Goal: Transaction & Acquisition: Download file/media

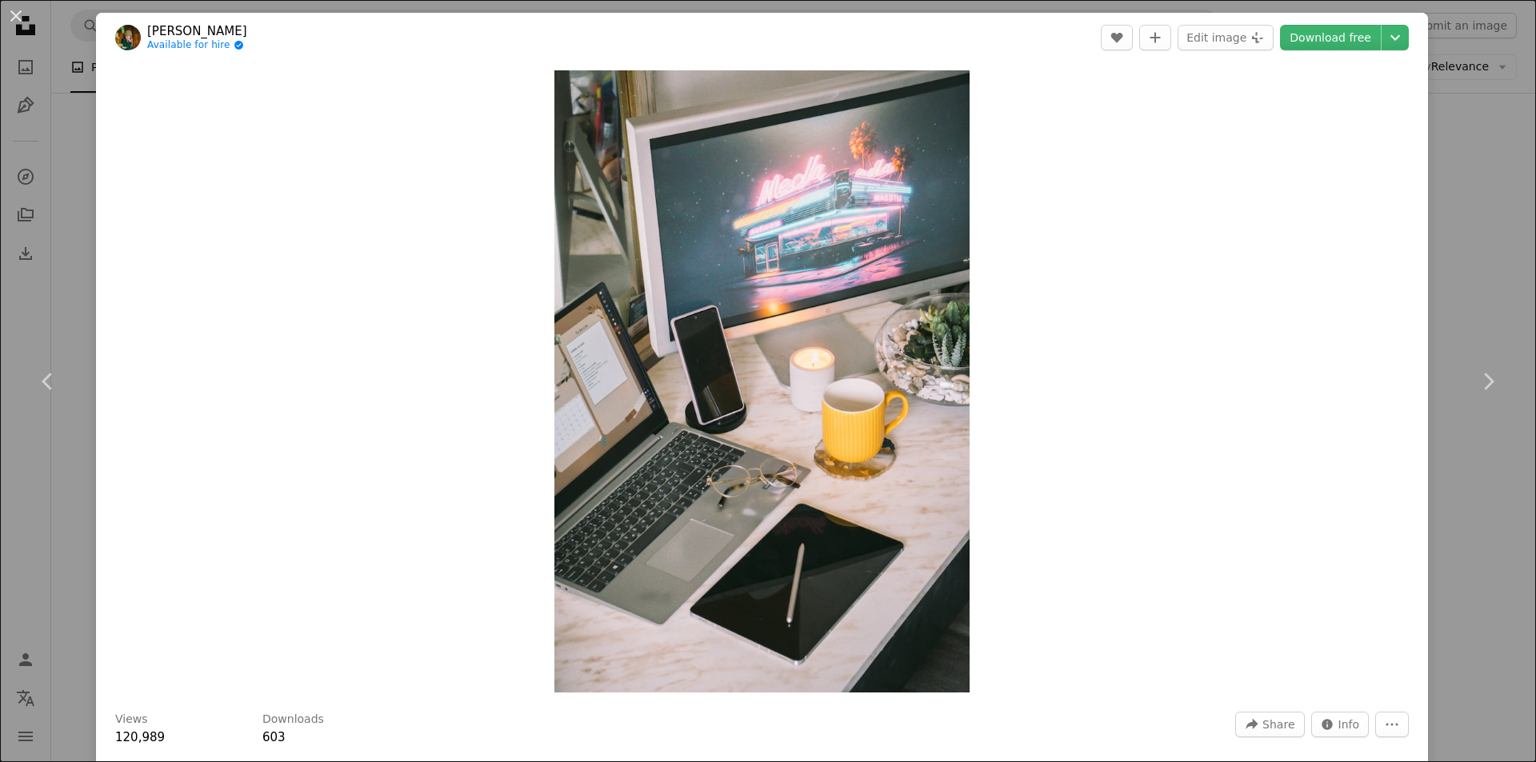
scroll to position [3600, 0]
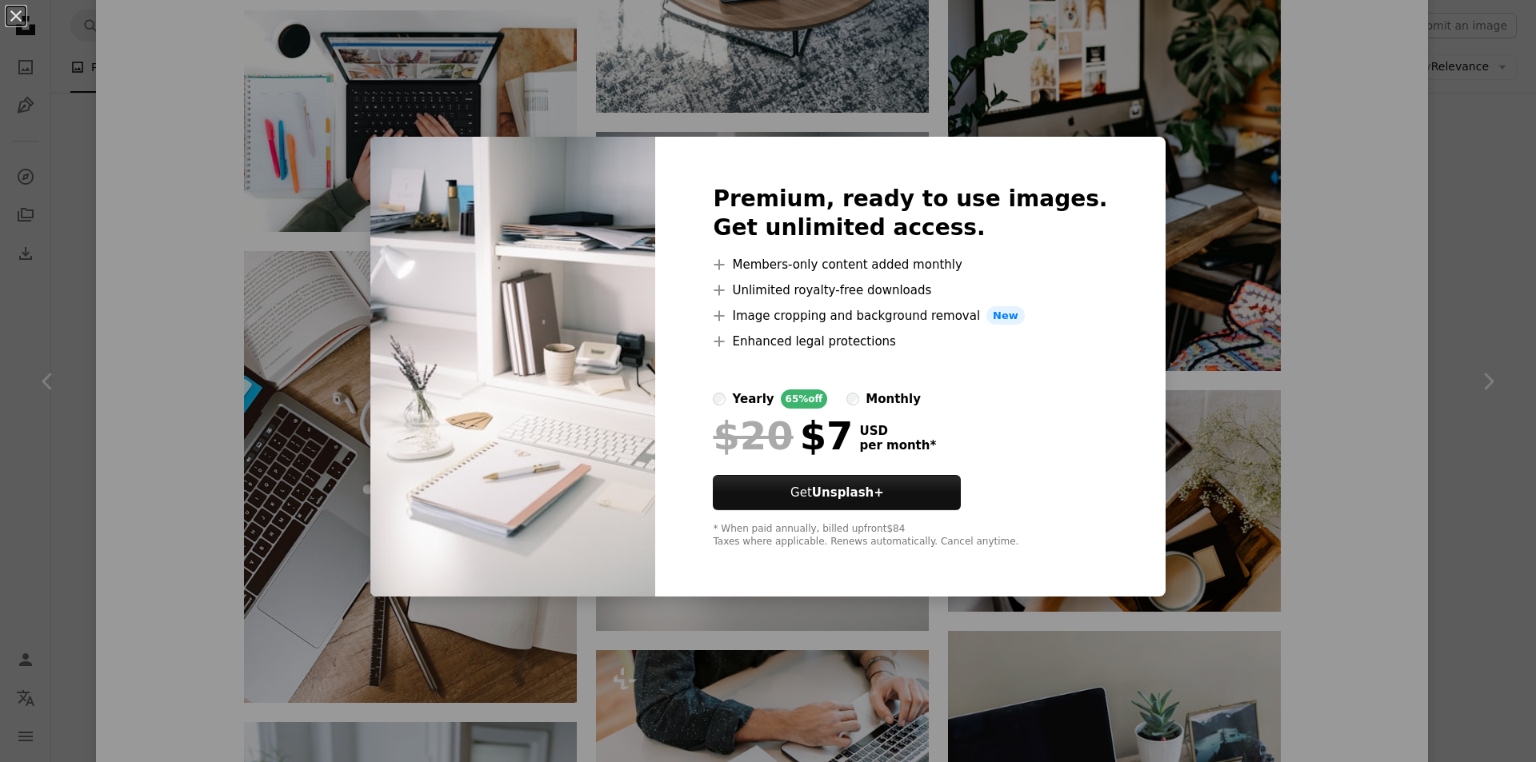
click at [1378, 307] on div "An X shape Premium, ready to use images. Get unlimited access. A plus sign Memb…" at bounding box center [768, 381] width 1536 height 762
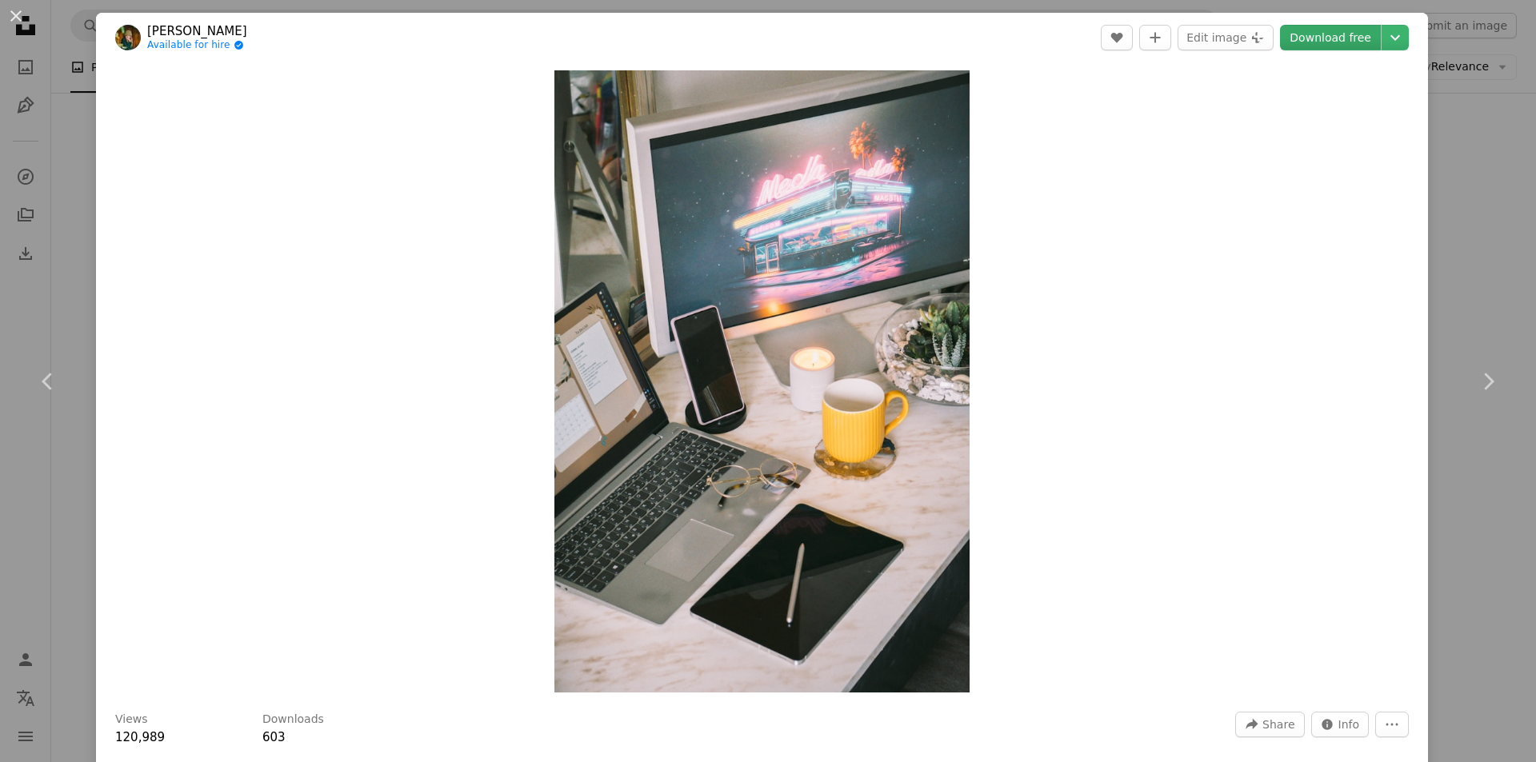
click at [1334, 39] on link "Download free" at bounding box center [1330, 38] width 101 height 26
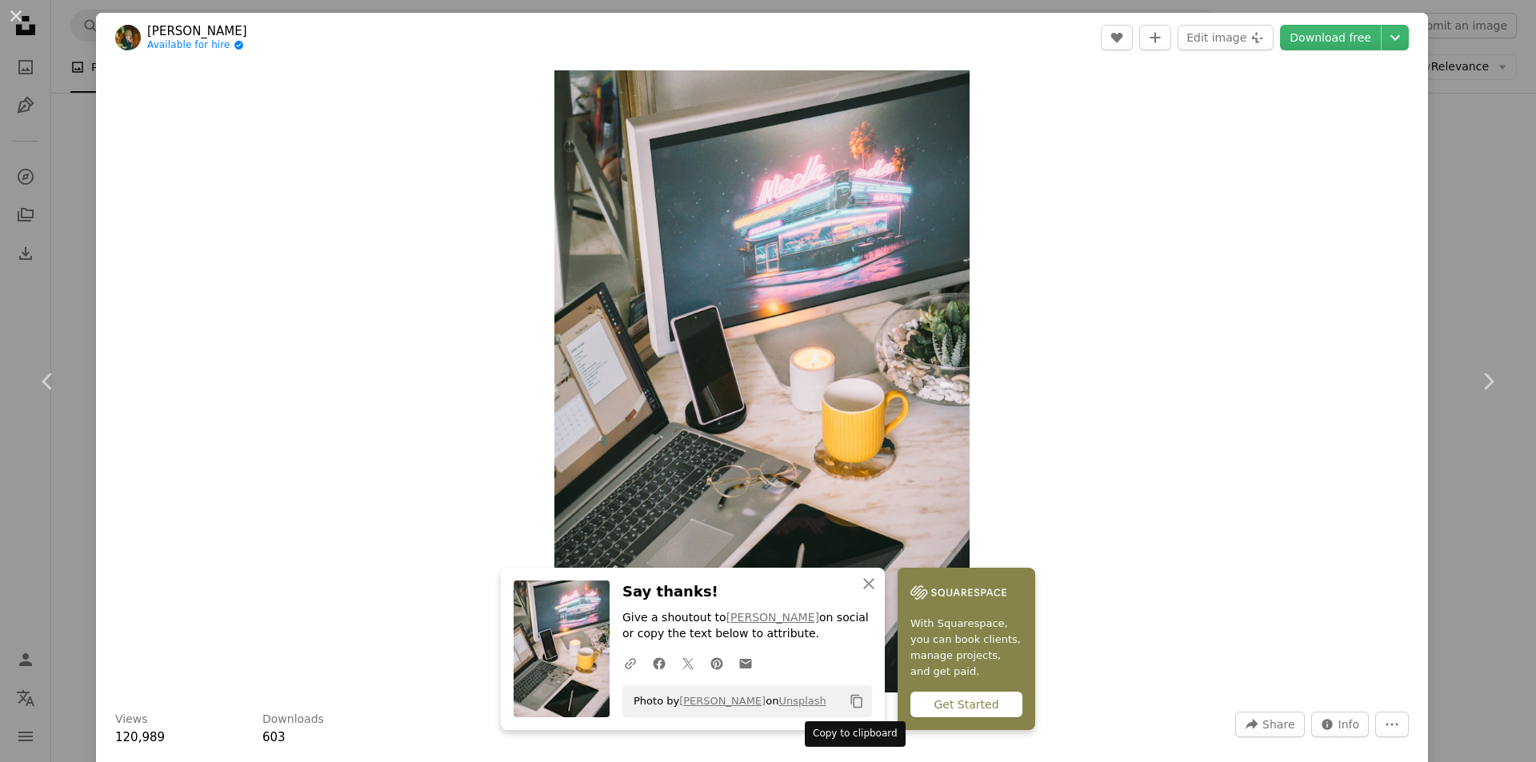
click at [850, 700] on icon "Copy content" at bounding box center [857, 701] width 14 height 14
click at [20, 13] on button "An X shape" at bounding box center [15, 15] width 19 height 19
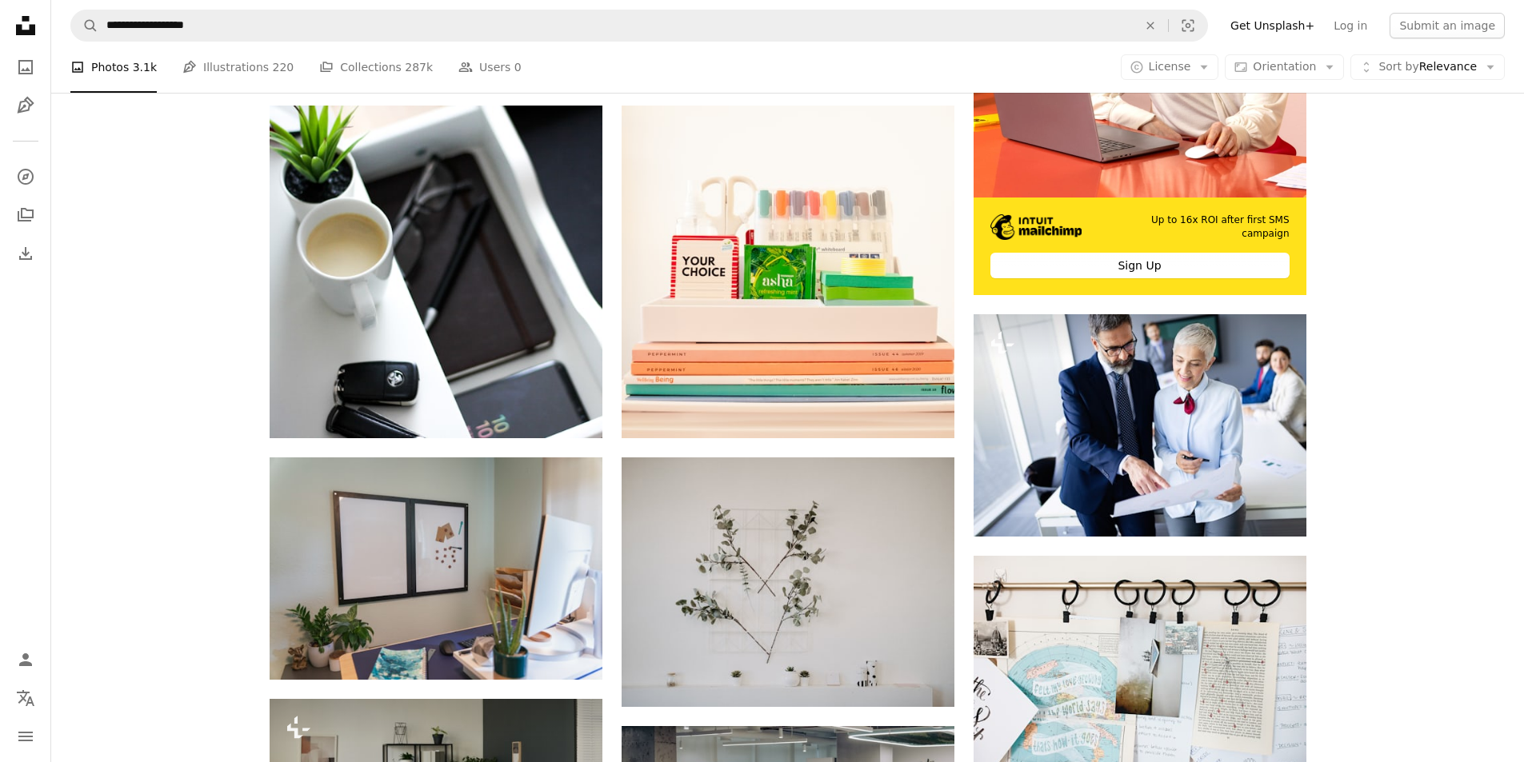
scroll to position [556, 0]
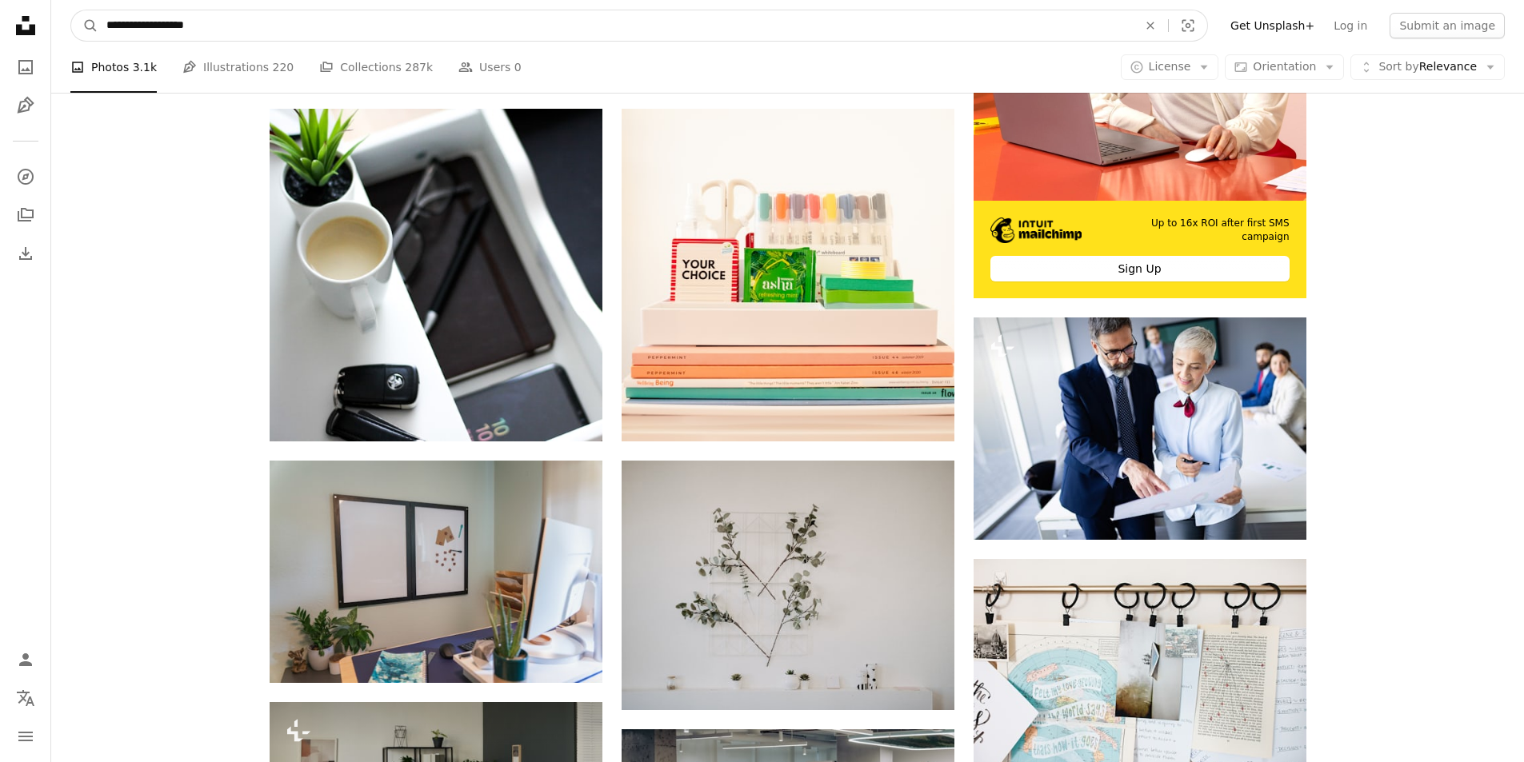
click at [471, 23] on input "**********" at bounding box center [615, 25] width 1034 height 30
type input "**********"
click at [71, 10] on button "A magnifying glass" at bounding box center [84, 25] width 27 height 30
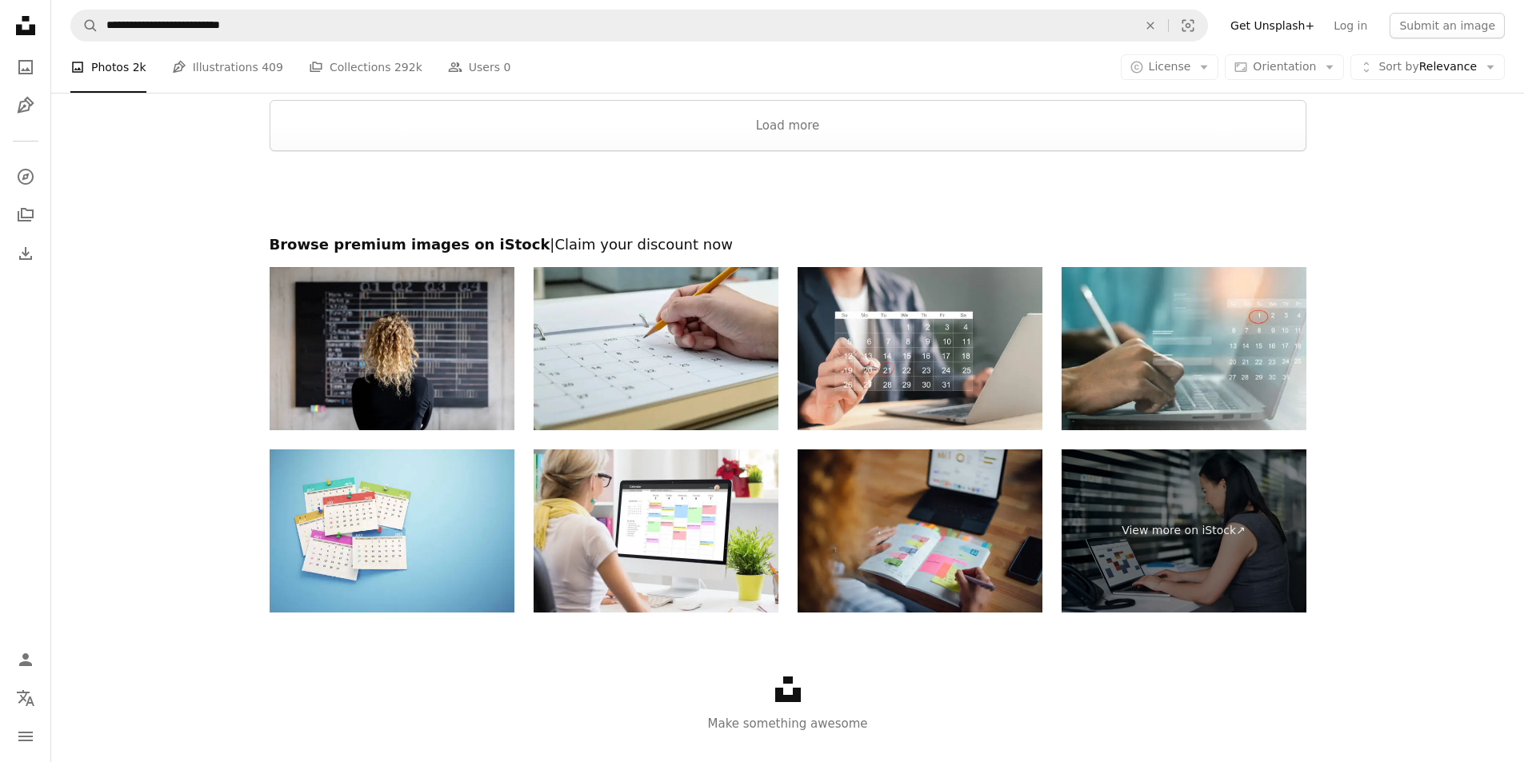
scroll to position [3440, 0]
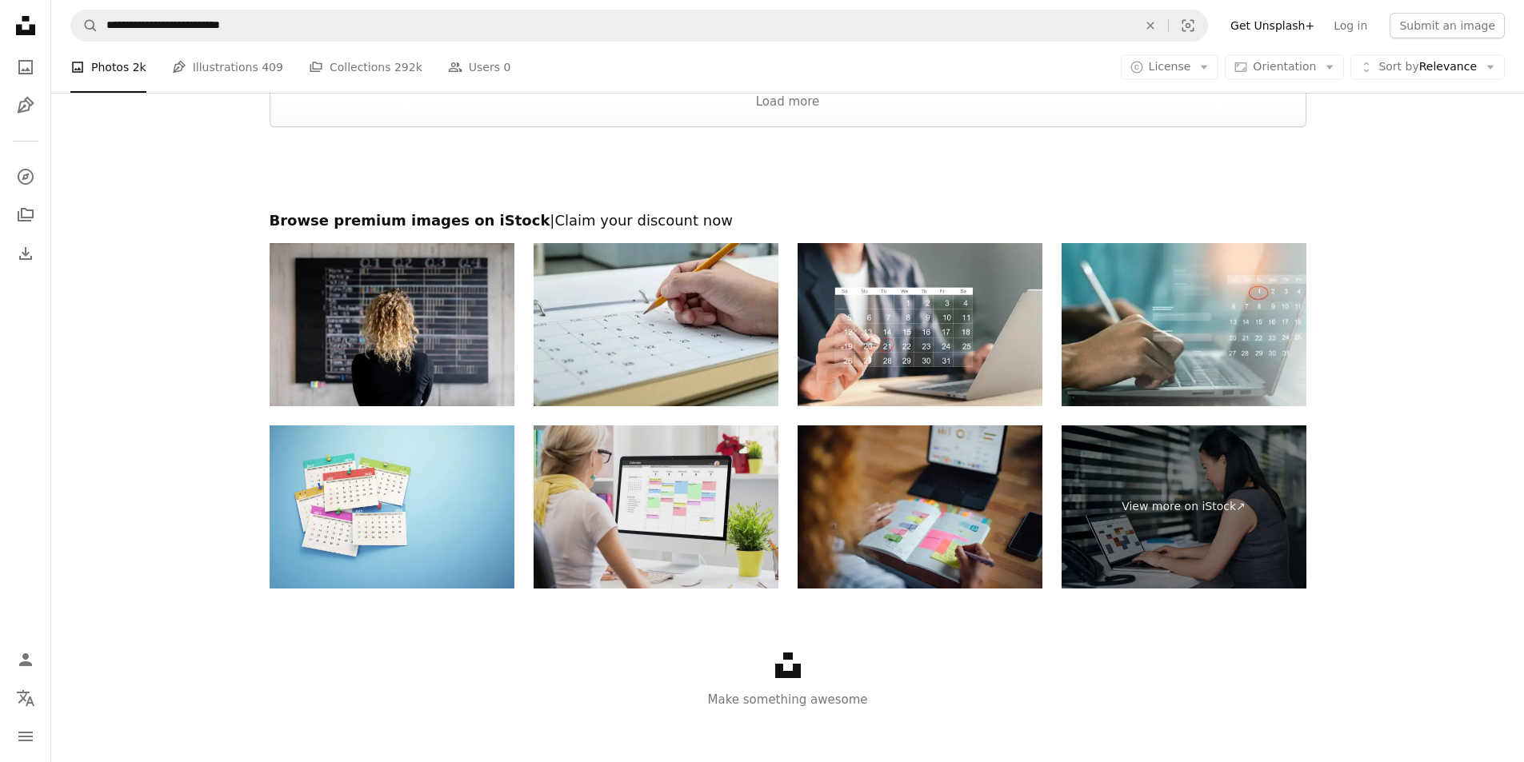
click at [689, 498] on img at bounding box center [656, 507] width 245 height 163
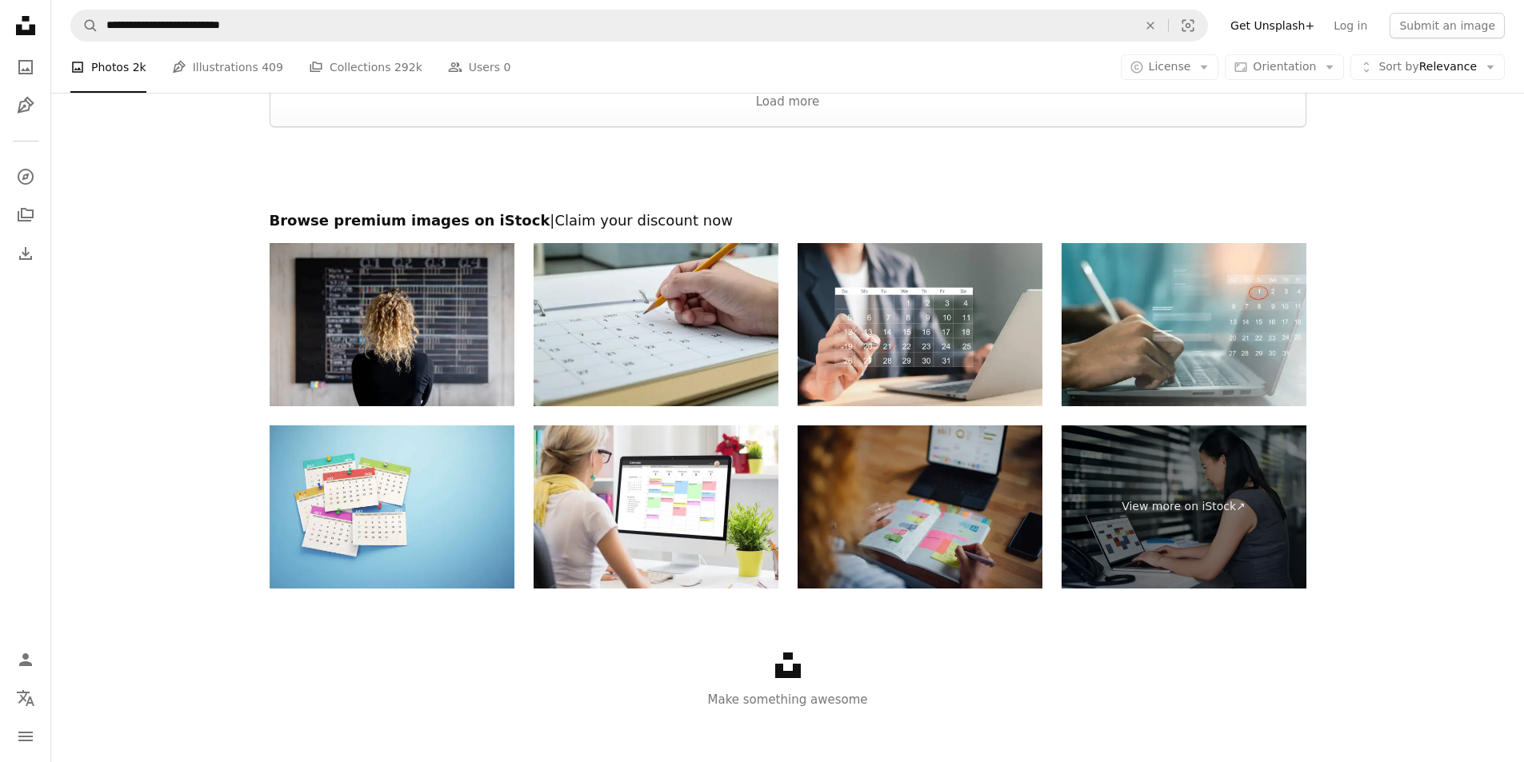
click at [953, 494] on img at bounding box center [920, 507] width 245 height 163
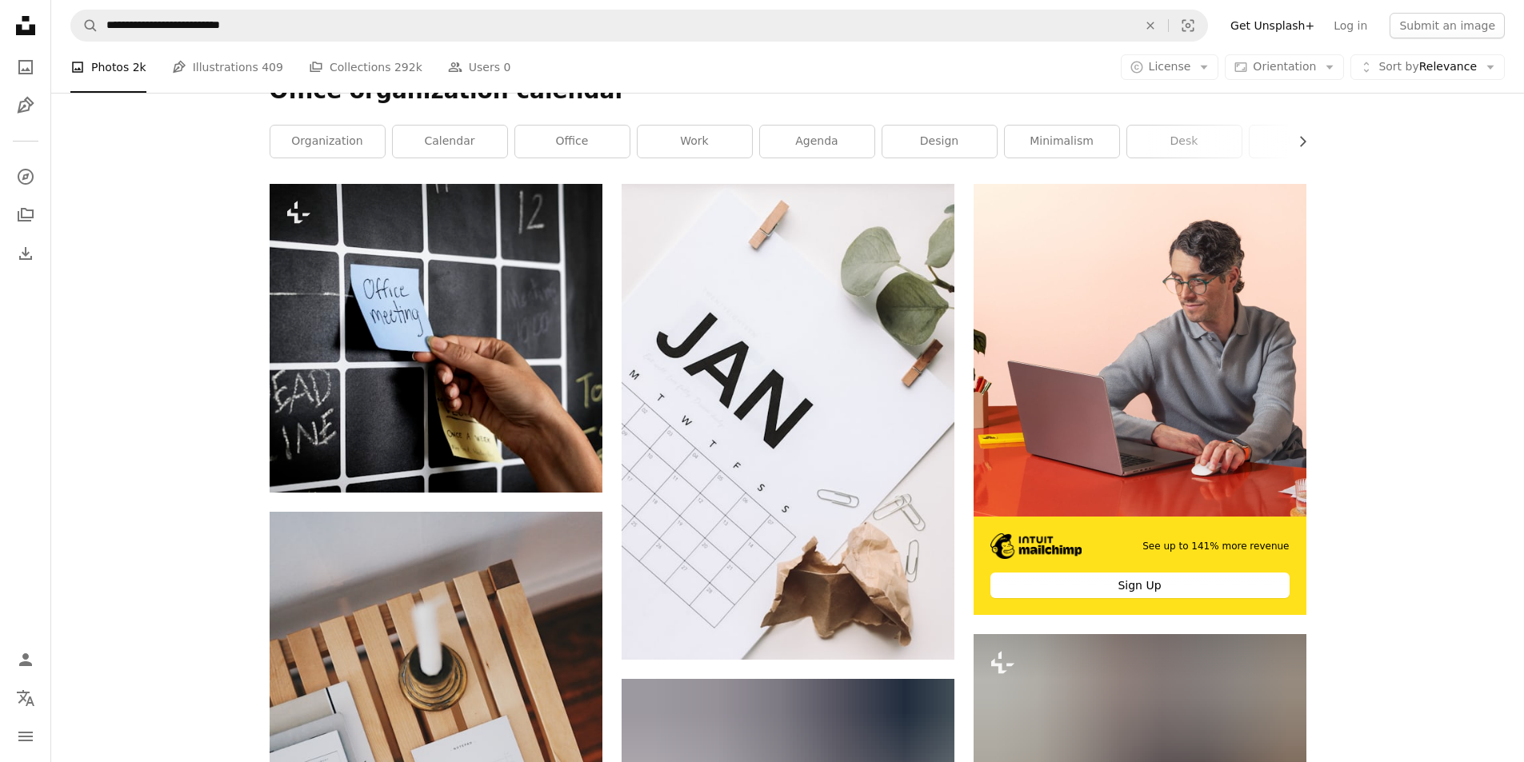
scroll to position [0, 0]
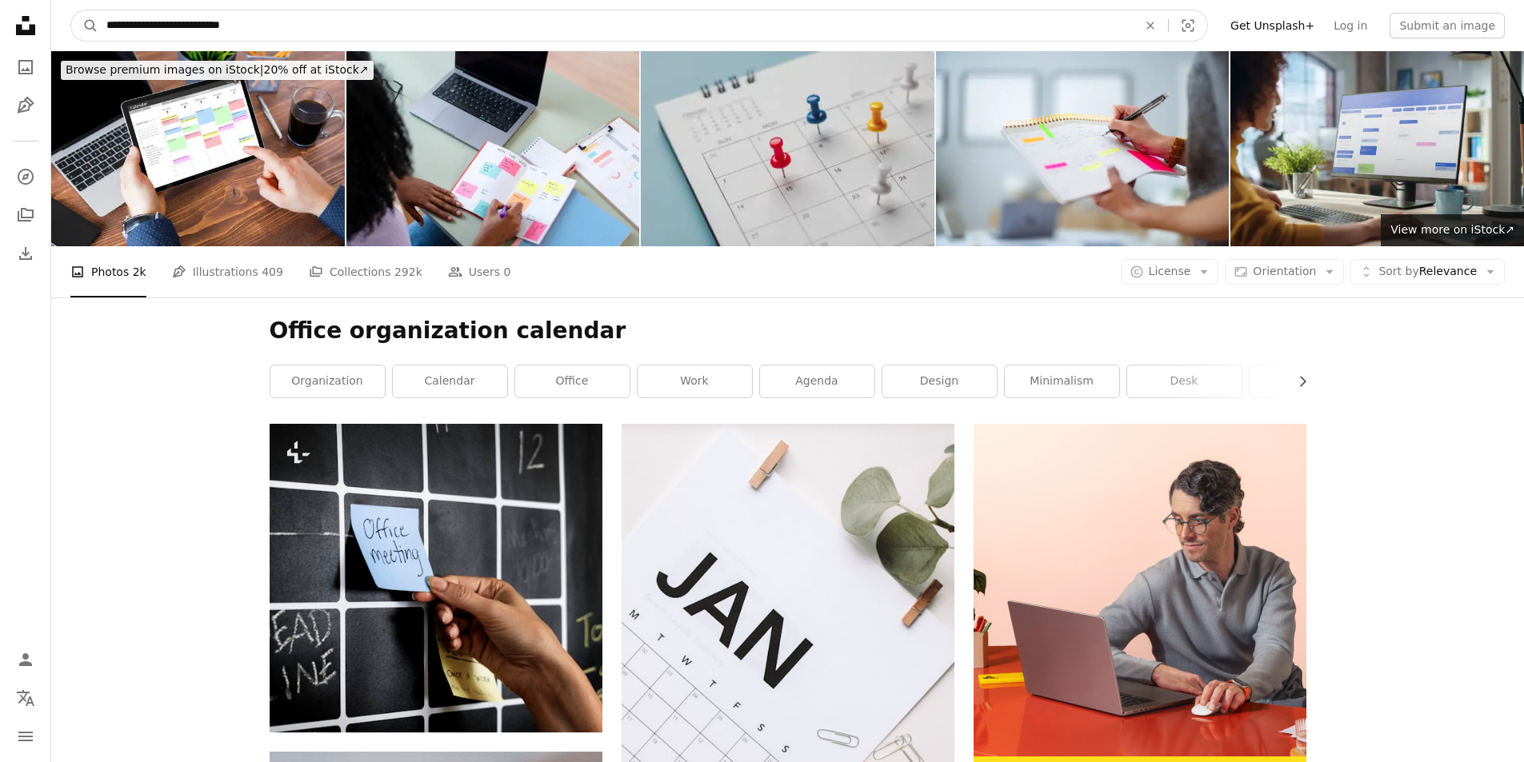
click at [265, 26] on input "**********" at bounding box center [615, 25] width 1034 height 30
type input "**********"
click at [71, 10] on button "A magnifying glass" at bounding box center [84, 25] width 27 height 30
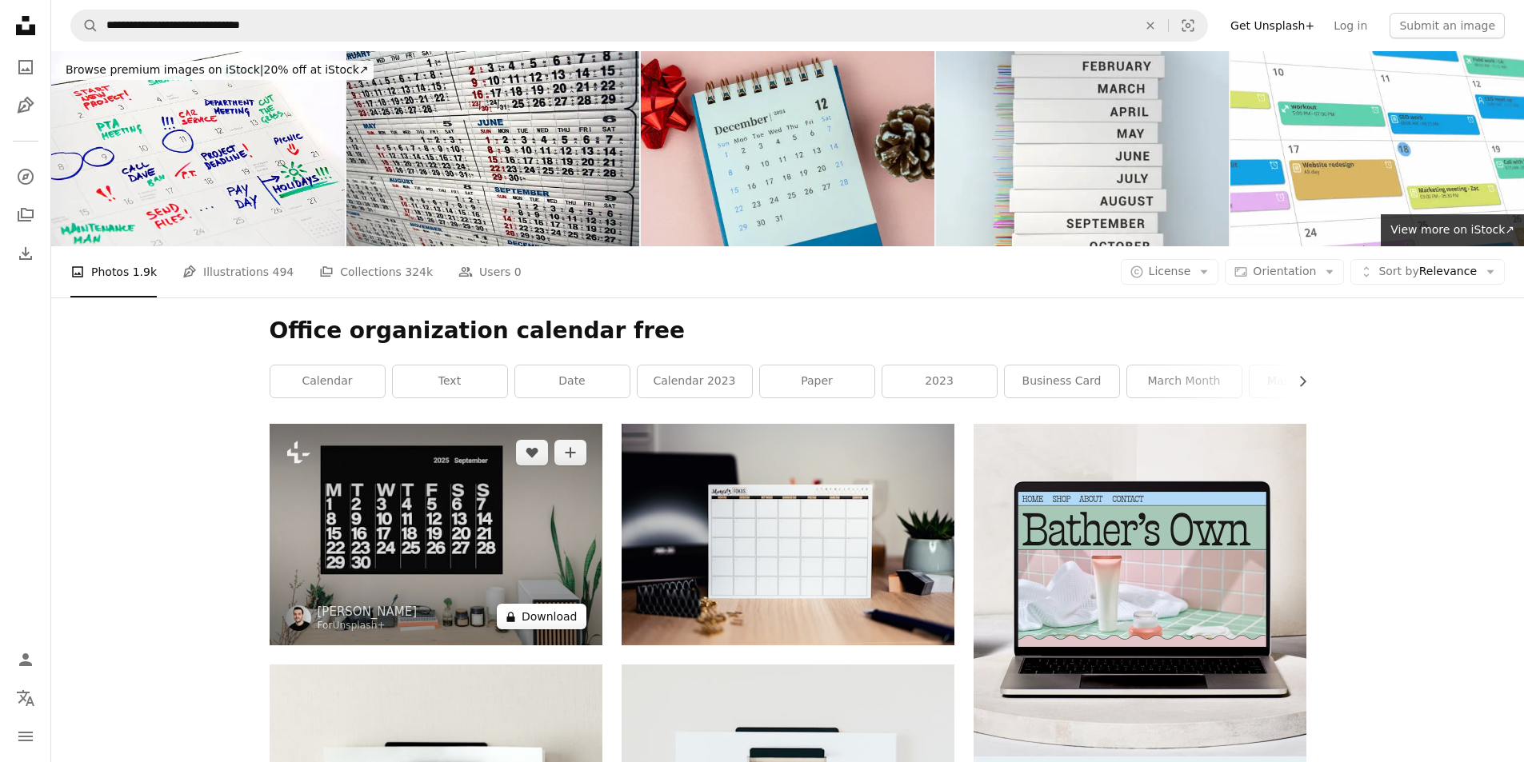
click at [559, 618] on button "A lock Download" at bounding box center [542, 617] width 90 height 26
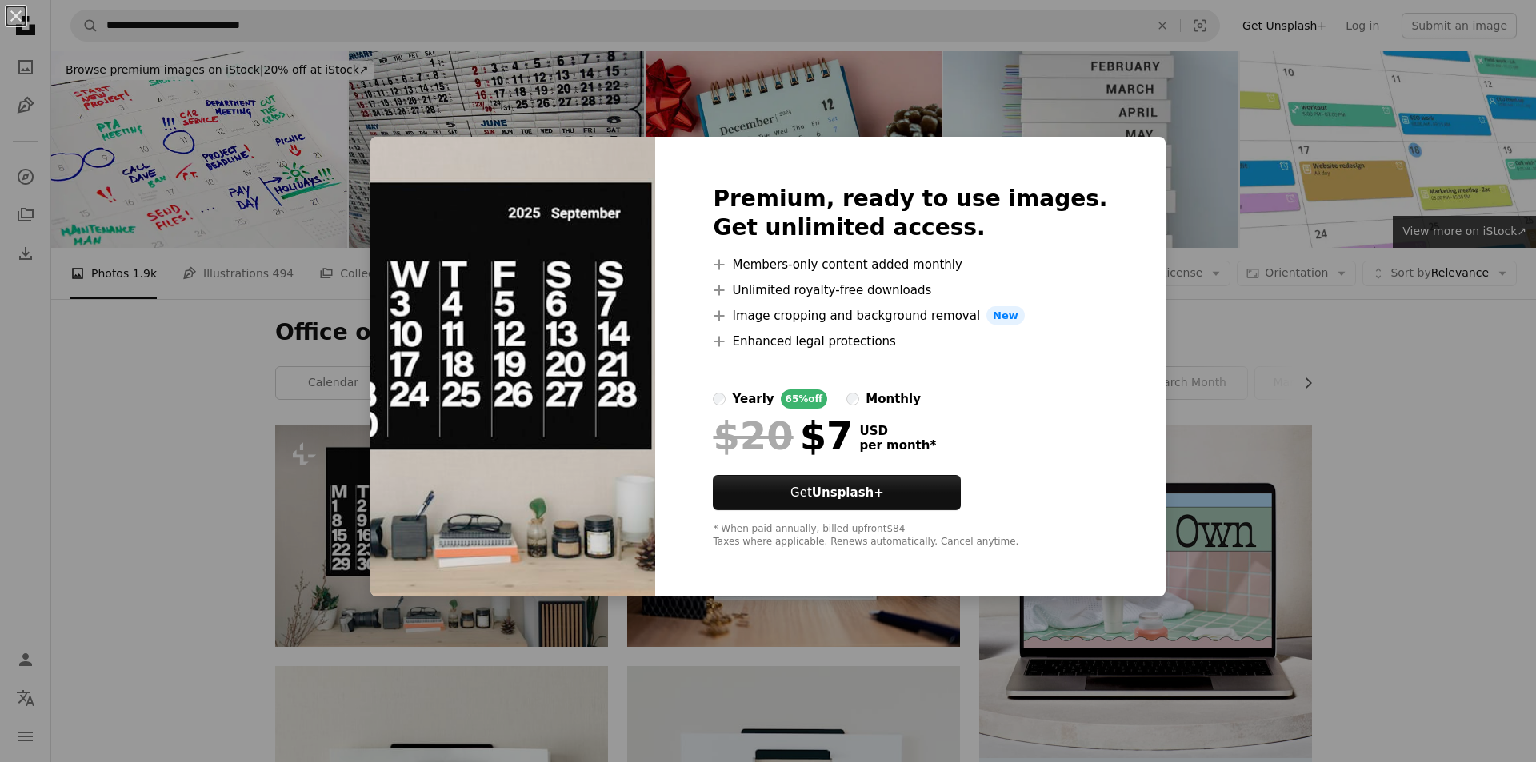
click at [66, 335] on div "An X shape Premium, ready to use images. Get unlimited access. A plus sign Memb…" at bounding box center [768, 381] width 1536 height 762
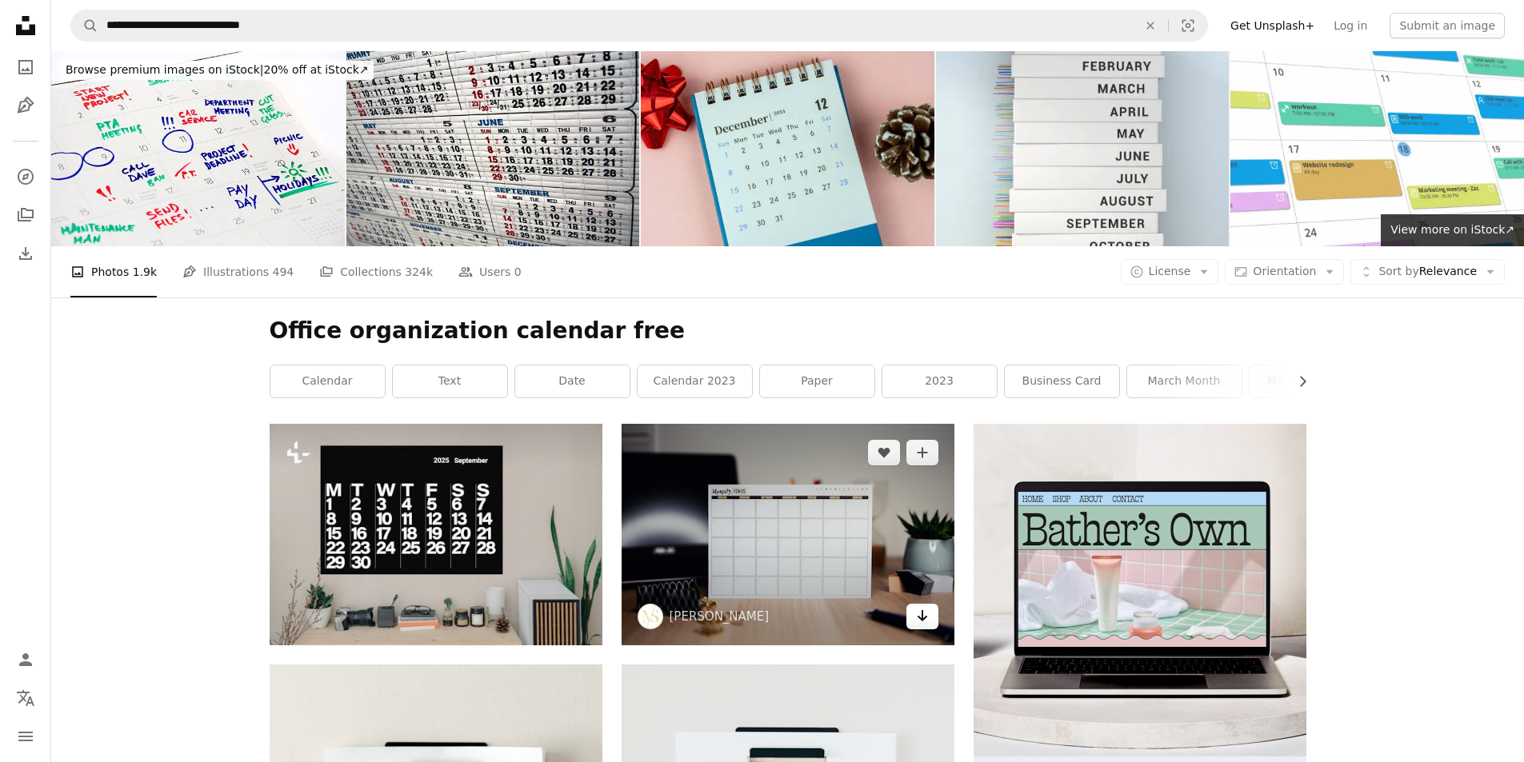
click at [923, 615] on icon "Arrow pointing down" at bounding box center [922, 615] width 13 height 19
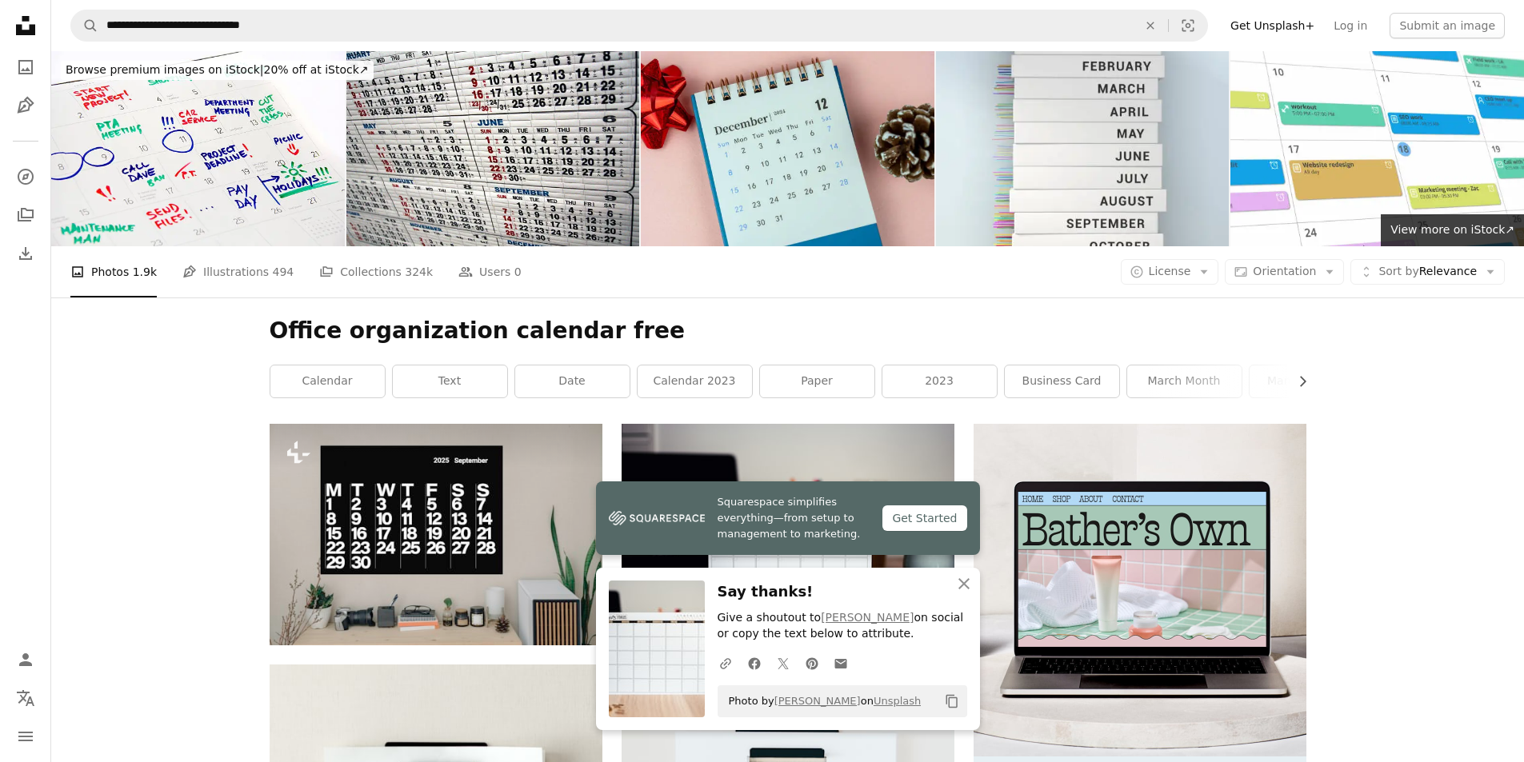
click at [950, 701] on icon "Copy content" at bounding box center [952, 701] width 14 height 14
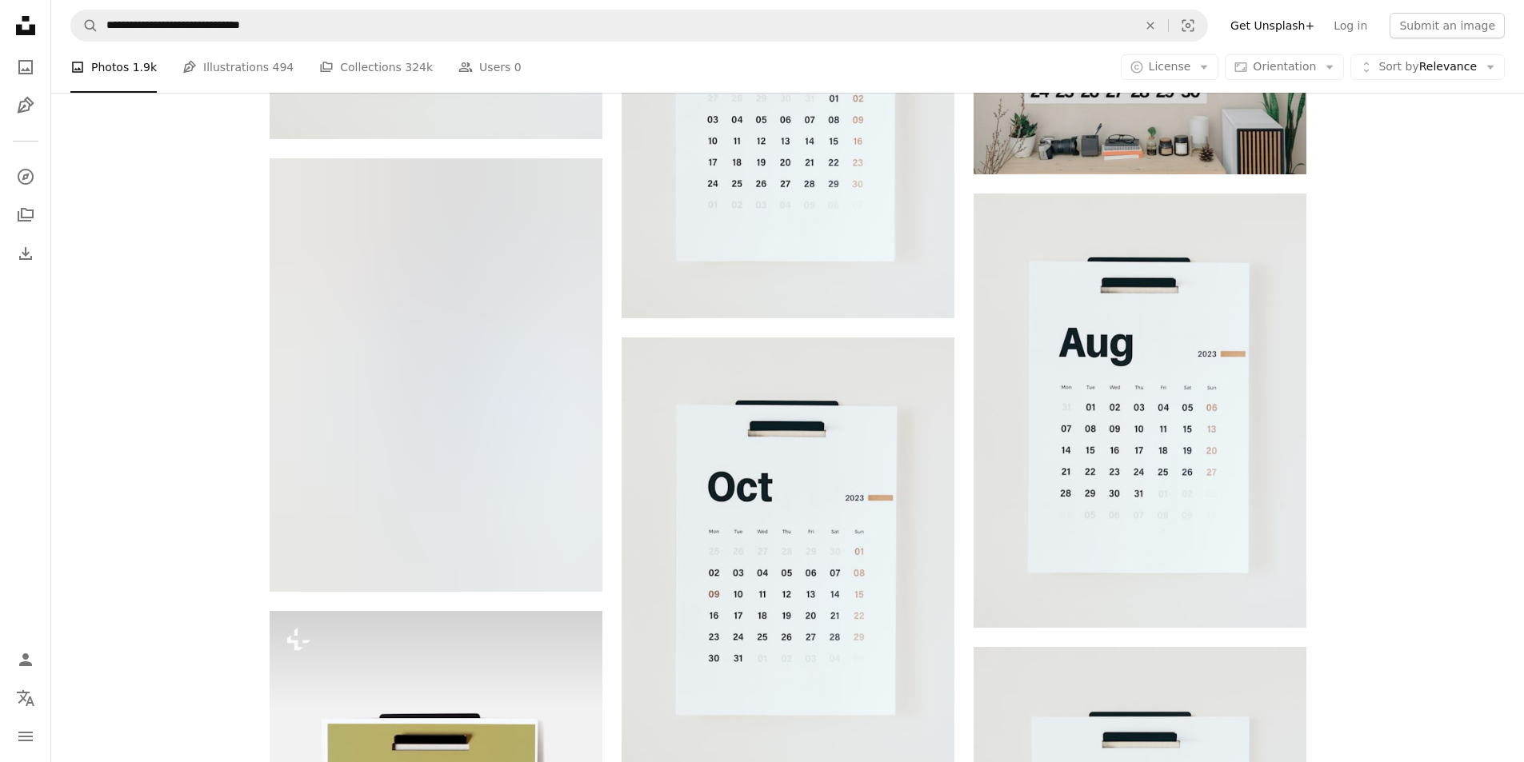
scroll to position [1200, 0]
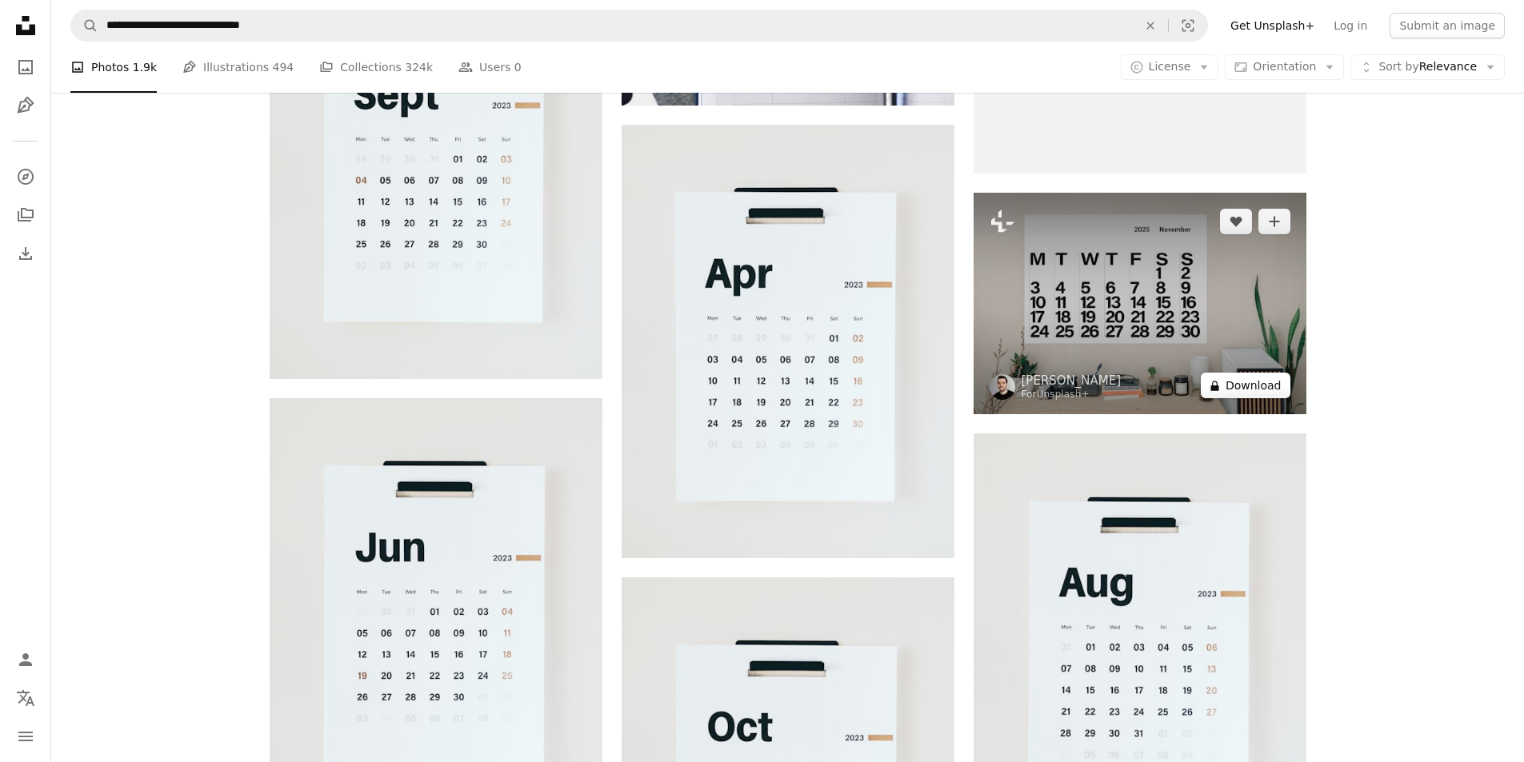
click at [1257, 388] on button "A lock Download" at bounding box center [1246, 386] width 90 height 26
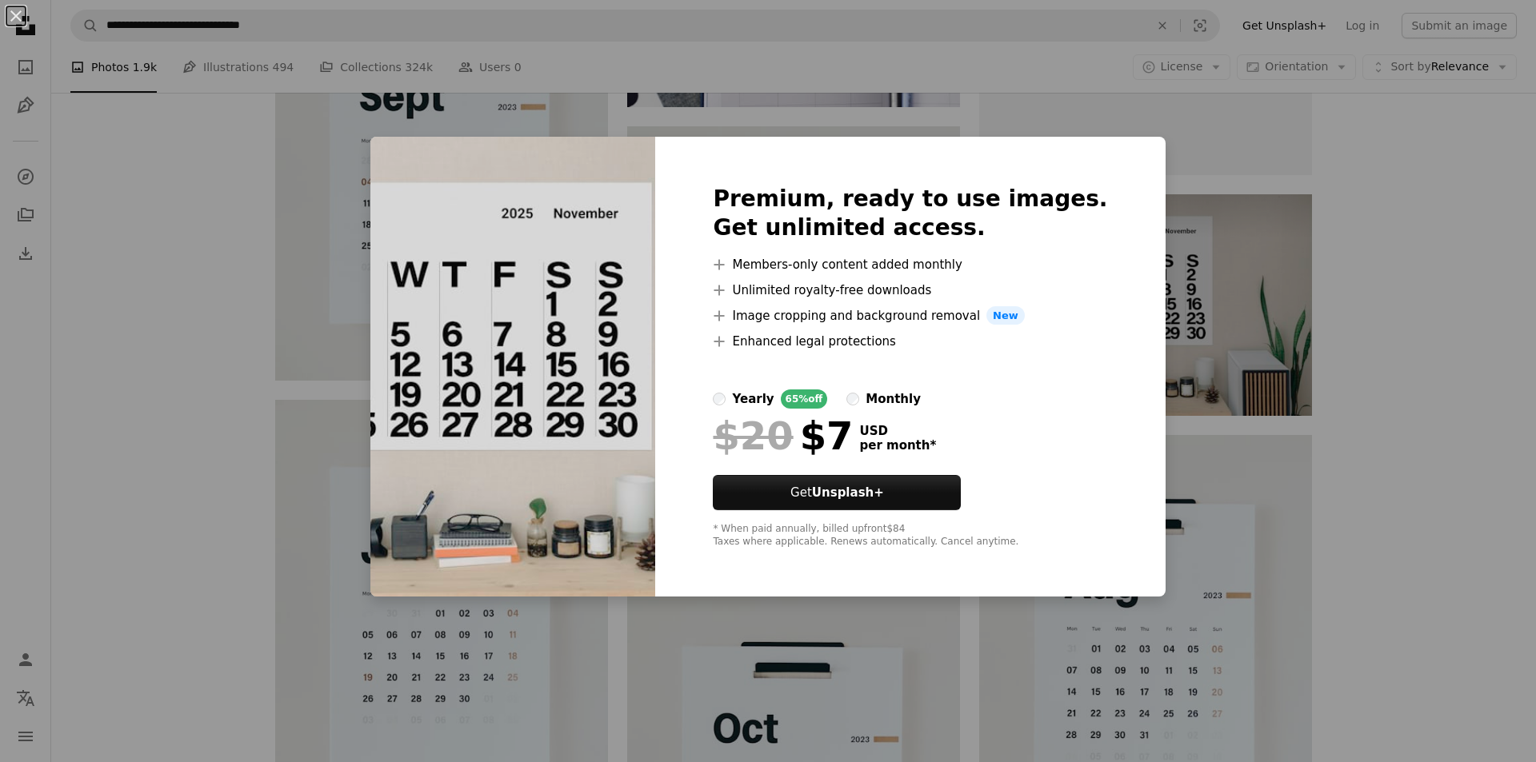
drag, startPoint x: 54, startPoint y: 190, endPoint x: 167, endPoint y: 222, distance: 117.5
click at [58, 192] on div "An X shape Premium, ready to use images. Get unlimited access. A plus sign Memb…" at bounding box center [768, 381] width 1536 height 762
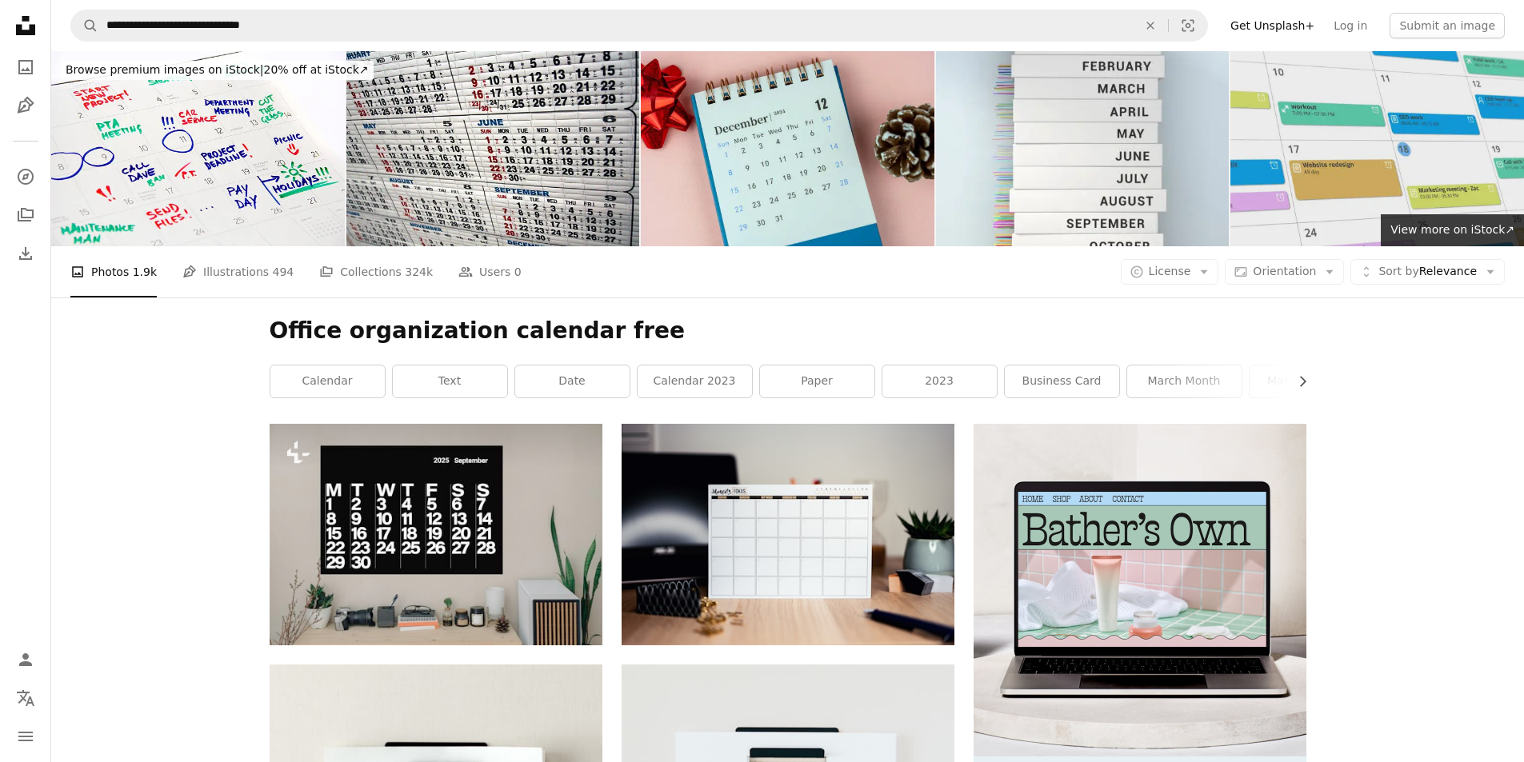
click at [1397, 191] on img at bounding box center [1377, 148] width 294 height 195
